Goal: Information Seeking & Learning: Learn about a topic

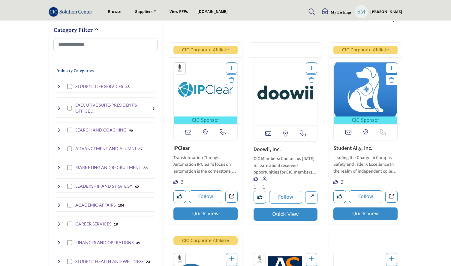
scroll to position [99, 0]
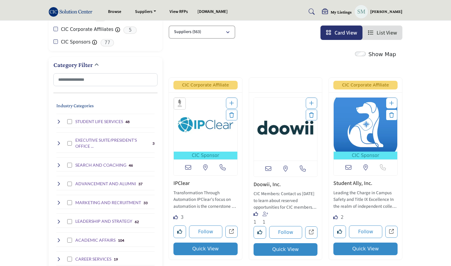
click at [58, 119] on icon at bounding box center [58, 121] width 5 height 5
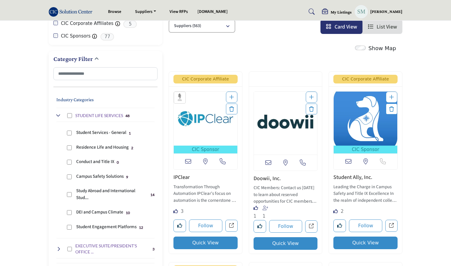
scroll to position [106, 0]
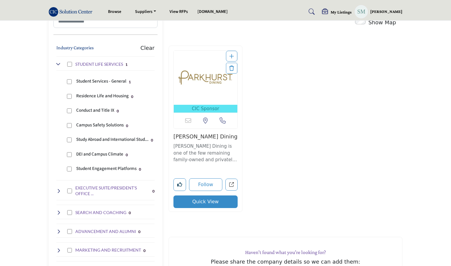
scroll to position [158, 0]
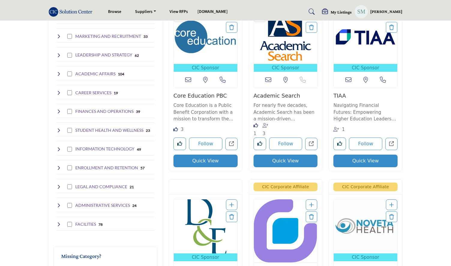
scroll to position [377, 0]
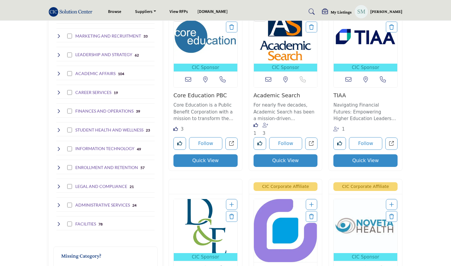
click at [58, 184] on icon at bounding box center [58, 186] width 5 height 5
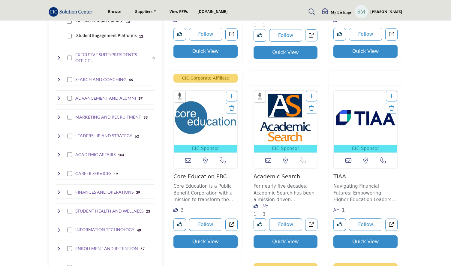
scroll to position [296, 0]
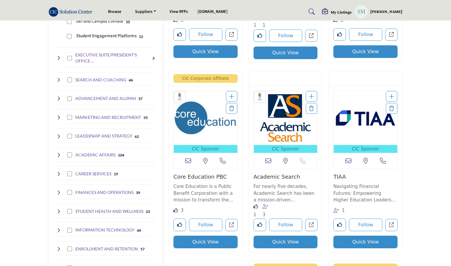
click at [58, 152] on icon at bounding box center [58, 154] width 5 height 5
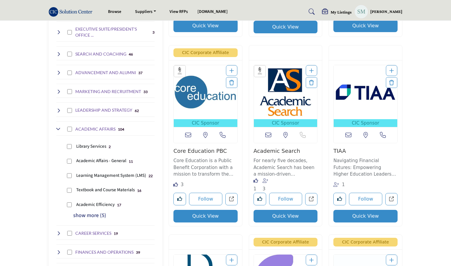
scroll to position [322, 0]
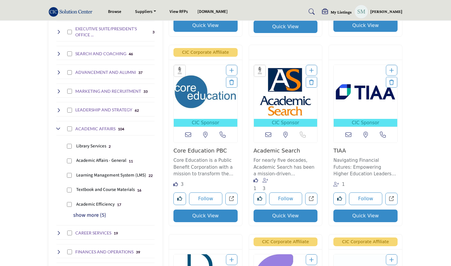
click at [87, 213] on p "show more (5)" at bounding box center [113, 215] width 81 height 8
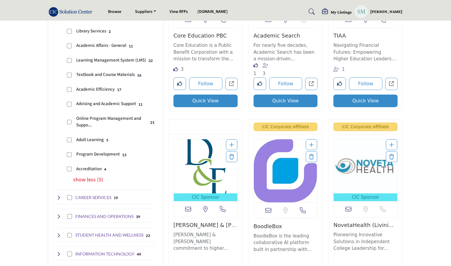
scroll to position [437, 0]
click at [58, 195] on icon at bounding box center [58, 197] width 5 height 5
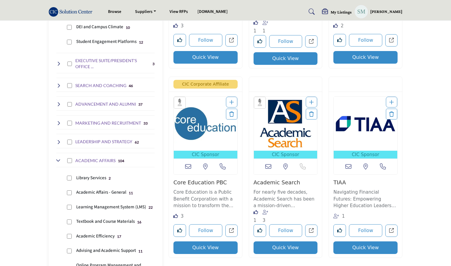
scroll to position [285, 0]
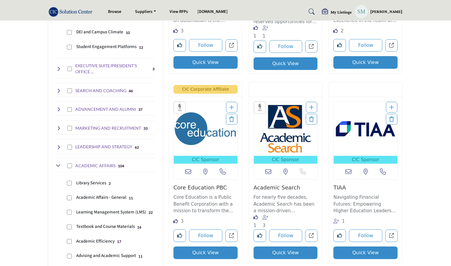
click at [60, 126] on icon at bounding box center [58, 128] width 5 height 5
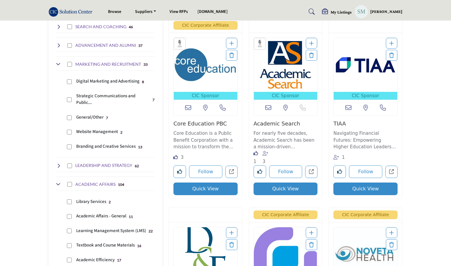
scroll to position [353, 0]
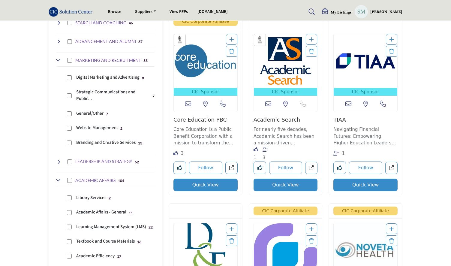
click at [58, 159] on icon at bounding box center [58, 161] width 5 height 5
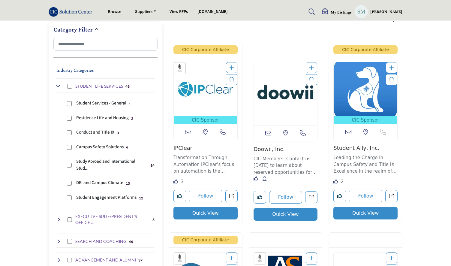
scroll to position [135, 0]
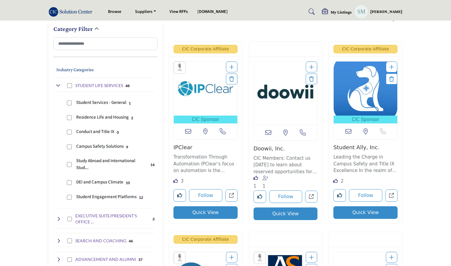
click at [58, 85] on icon at bounding box center [58, 85] width 5 height 5
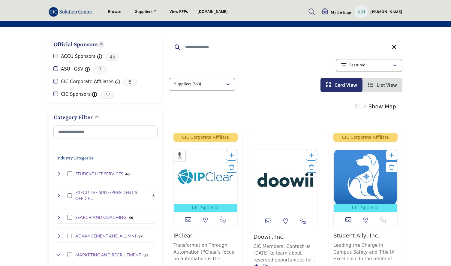
scroll to position [65, 0]
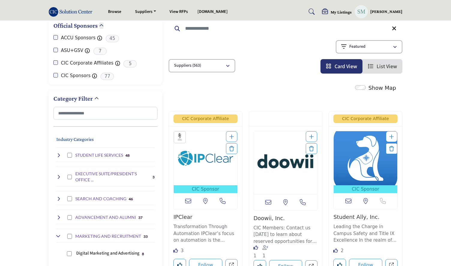
click at [58, 153] on icon at bounding box center [58, 155] width 5 height 5
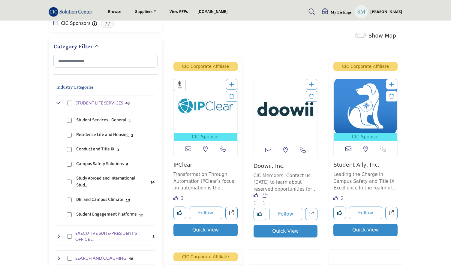
scroll to position [118, 0]
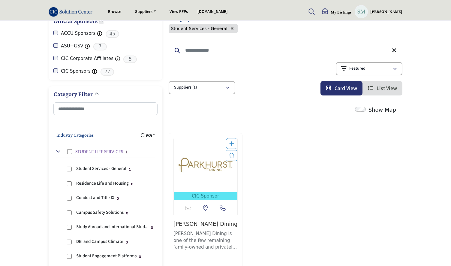
scroll to position [70, 0]
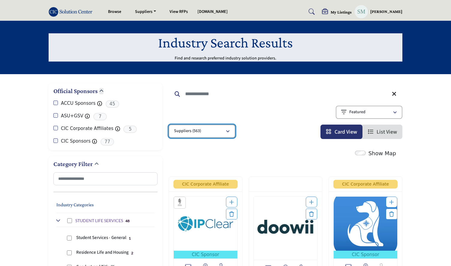
click at [204, 131] on div "Suppliers (563)" at bounding box center [200, 130] width 52 height 7
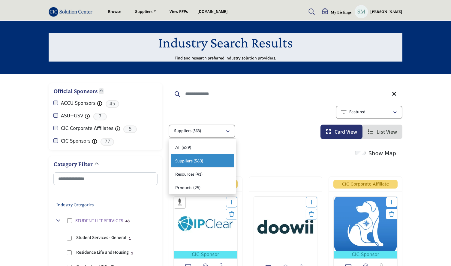
click at [204, 111] on div "Showing 21 results out of 563 Featured" at bounding box center [285, 113] width 234 height 15
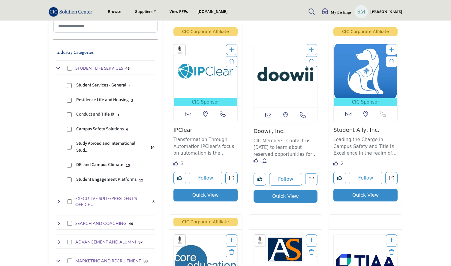
scroll to position [150, 0]
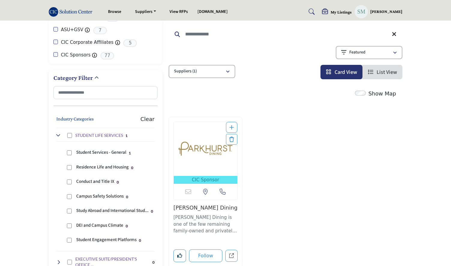
scroll to position [86, 0]
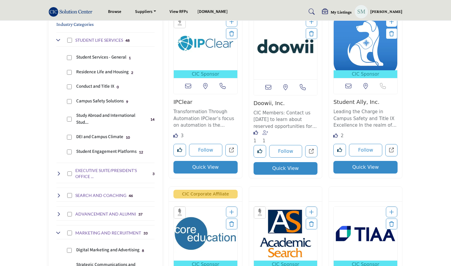
scroll to position [167, 0]
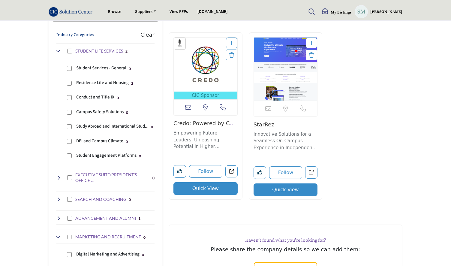
scroll to position [170, 0]
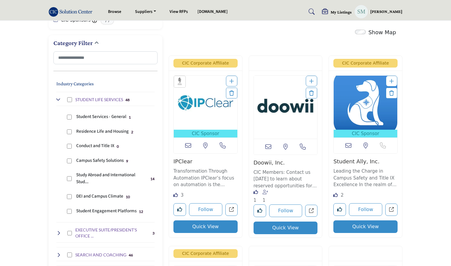
scroll to position [118, 0]
